Goal: Check status: Verify the current state of an ongoing process or item

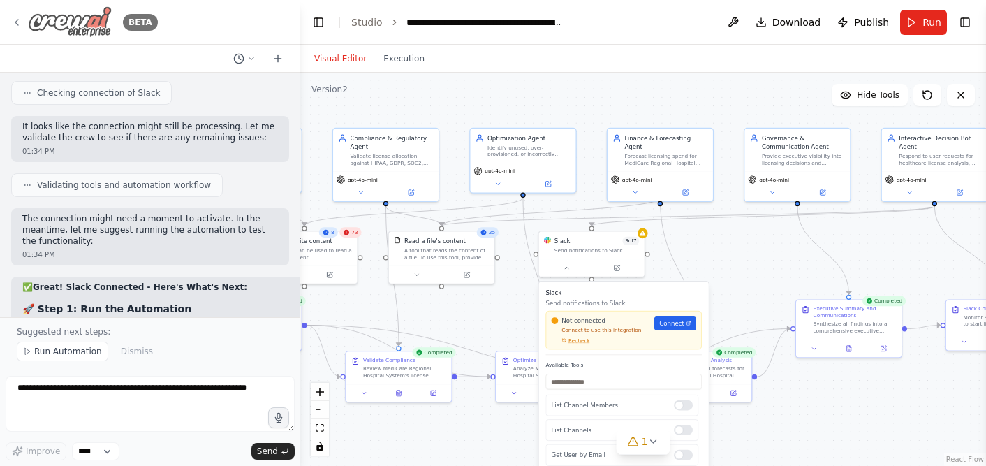
click at [20, 24] on icon at bounding box center [16, 22] width 11 height 11
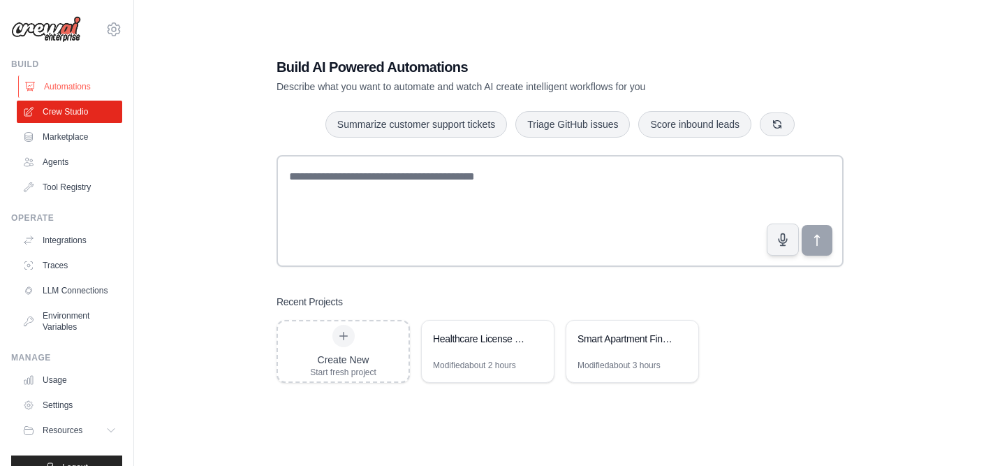
click at [74, 75] on link "Automations" at bounding box center [70, 86] width 105 height 22
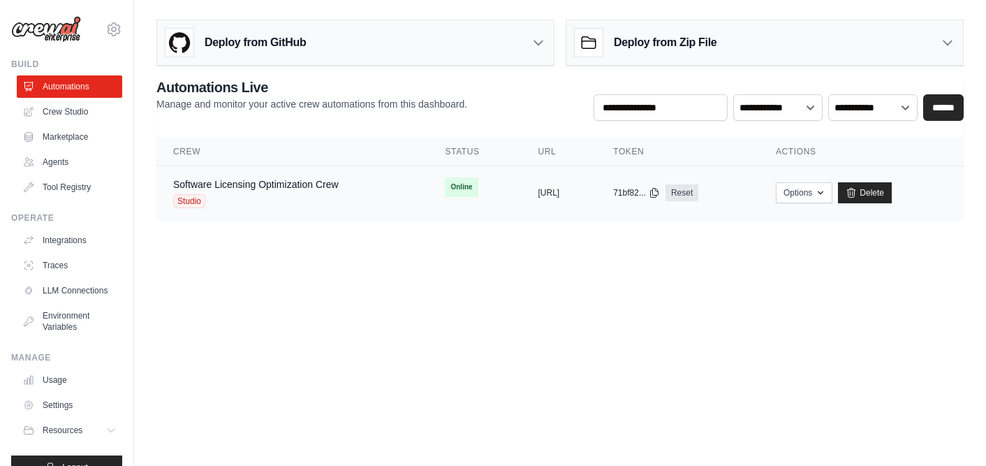
click at [521, 172] on td "copied [URL]" at bounding box center [558, 193] width 75 height 54
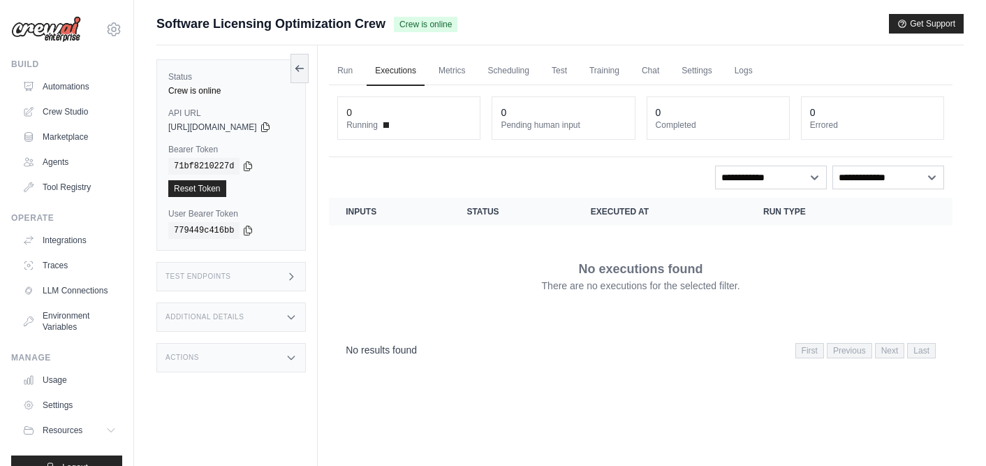
click at [641, 214] on th "Executed at" at bounding box center [660, 212] width 172 height 28
drag, startPoint x: 604, startPoint y: 225, endPoint x: 602, endPoint y: 234, distance: 9.2
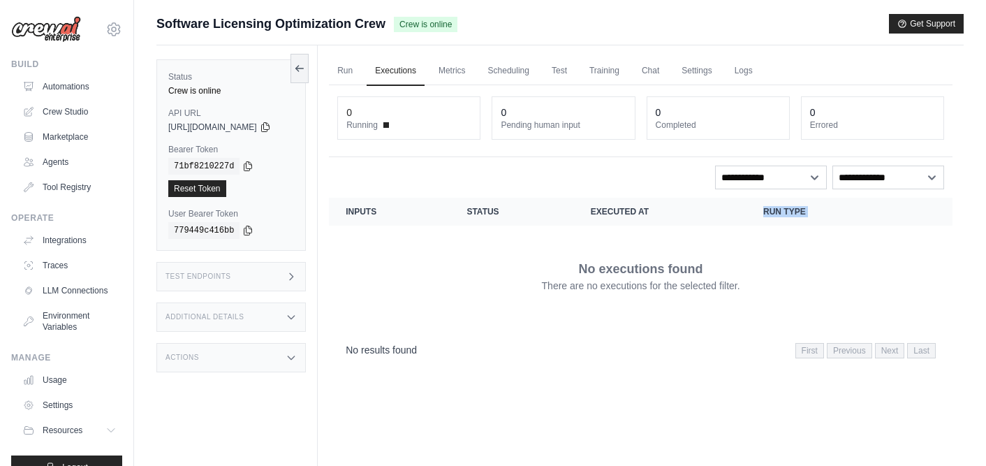
click at [602, 232] on table "Crew executions with inputs, status, execution time, run type, and actions Inpu…" at bounding box center [640, 262] width 623 height 128
